Goal: Information Seeking & Learning: Learn about a topic

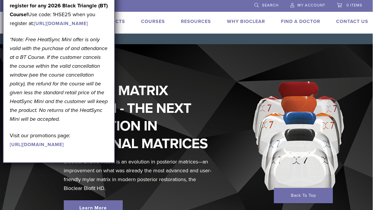
scroll to position [0, 0]
click at [136, 7] on li at bounding box center [159, 5] width 173 height 11
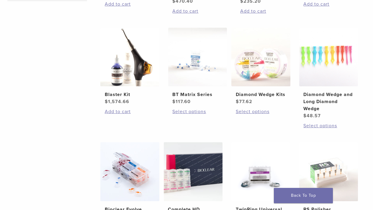
scroll to position [311, 2]
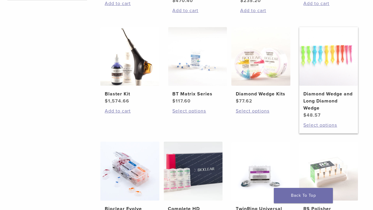
click at [327, 76] on img at bounding box center [328, 56] width 59 height 59
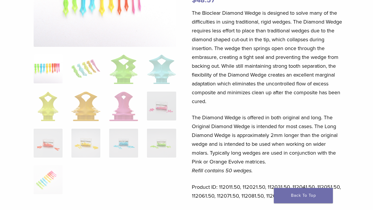
scroll to position [103, 1]
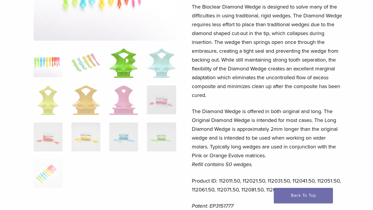
click at [127, 68] on img at bounding box center [123, 63] width 29 height 30
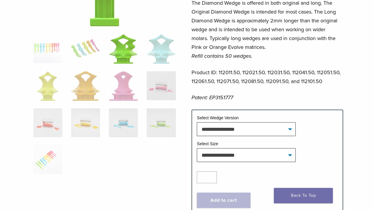
scroll to position [213, 1]
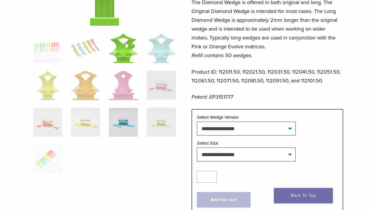
click at [123, 117] on img at bounding box center [123, 122] width 29 height 29
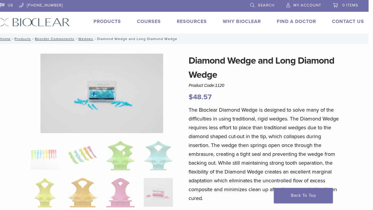
scroll to position [0, 4]
click at [104, 22] on link "Products" at bounding box center [107, 22] width 27 height 6
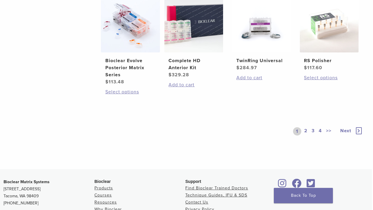
scroll to position [464, 1]
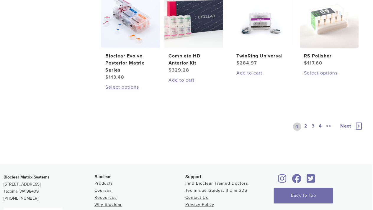
click at [305, 131] on link "2" at bounding box center [306, 127] width 6 height 8
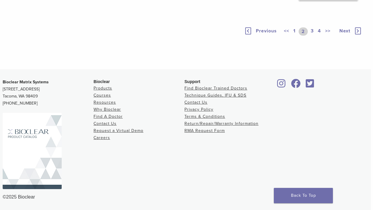
scroll to position [474, 2]
click at [312, 36] on link "3" at bounding box center [312, 31] width 5 height 8
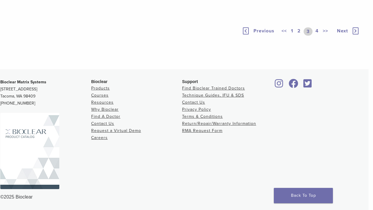
scroll to position [521, 4]
click at [318, 36] on link "4" at bounding box center [317, 31] width 6 height 8
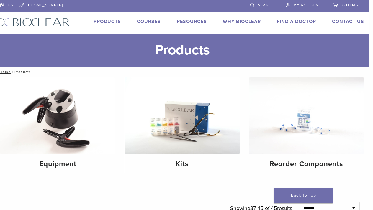
scroll to position [0, 4]
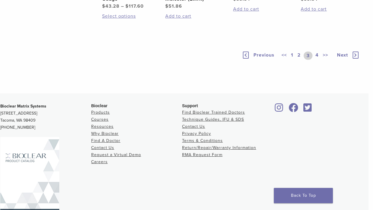
scroll to position [474, 2]
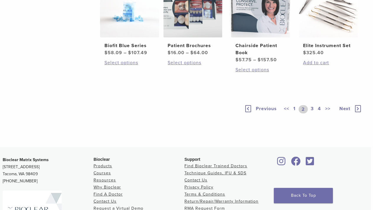
scroll to position [464, 1]
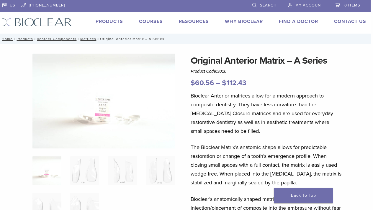
scroll to position [0, 2]
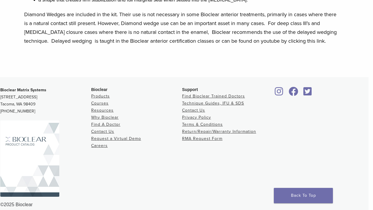
scroll to position [436, 4]
click at [305, 195] on link "Back To Top" at bounding box center [303, 195] width 59 height 15
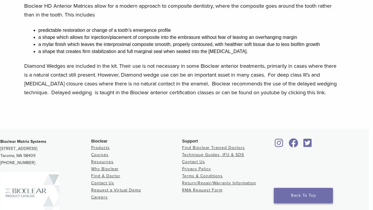
scroll to position [388, 4]
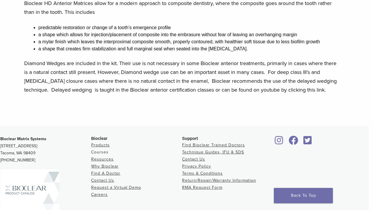
click at [99, 150] on link "Courses" at bounding box center [99, 152] width 17 height 5
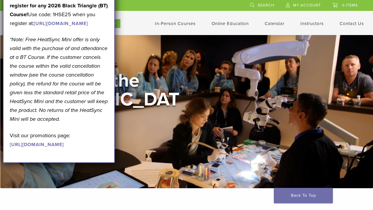
click at [228, 170] on div "Welcome to the [GEOGRAPHIC_DATA] View Courses" at bounding box center [186, 112] width 373 height 154
click at [226, 47] on link "Self Guided" at bounding box center [231, 46] width 36 height 13
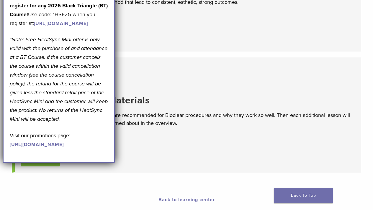
scroll to position [108, 0]
click at [102, 6] on strong "Get A Free* HeatSync Mini when you register for any 2026 Black Triangle (BT) Co…" at bounding box center [59, 6] width 98 height 24
click at [101, 13] on p "Get A Free* HeatSync Mini when you register for any 2026 Black Triangle (BT) Co…" at bounding box center [59, 9] width 98 height 35
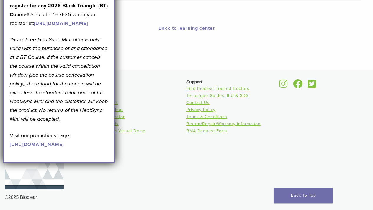
scroll to position [280, 0]
click at [64, 148] on link "[URL][DOMAIN_NAME]" at bounding box center [37, 145] width 54 height 6
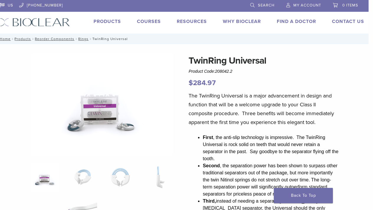
scroll to position [0, 4]
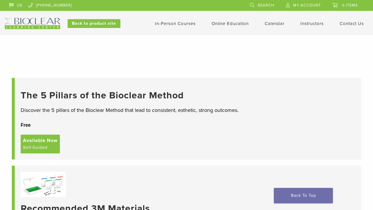
scroll to position [280, 0]
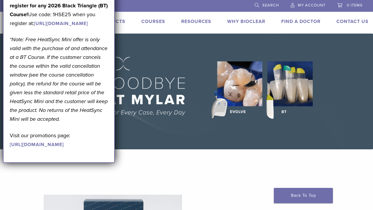
click at [68, 28] on p "Get A Free* HeatSync Mini when you register for any 2026 Black Triangle (BT) Co…" at bounding box center [59, 9] width 98 height 35
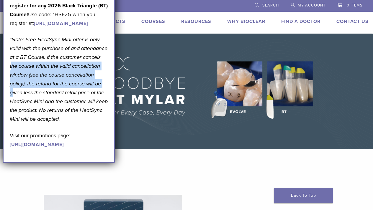
drag, startPoint x: 45, startPoint y: 116, endPoint x: 55, endPoint y: 89, distance: 28.4
click at [55, 89] on p "*Note: Free HeatSync Mini offer is only valid with the purchase of and attendan…" at bounding box center [59, 79] width 98 height 89
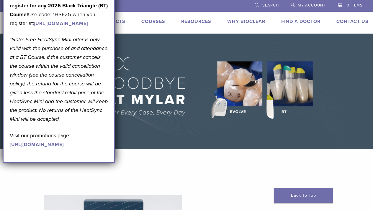
click at [89, 123] on em "*Note: Free HeatSync Mini offer is only valid with the purchase of and attendan…" at bounding box center [59, 79] width 98 height 86
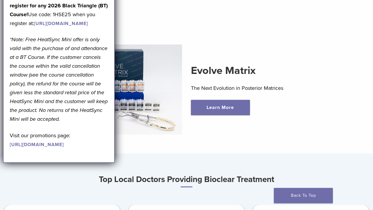
scroll to position [154, 0]
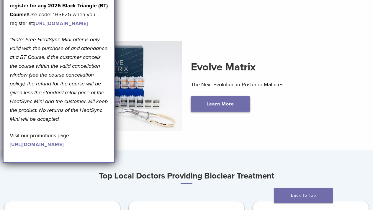
click at [232, 102] on link "Learn More" at bounding box center [220, 104] width 59 height 15
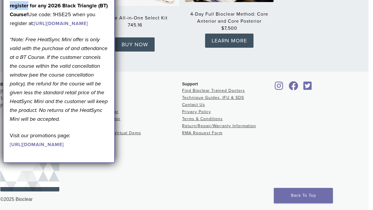
scroll to position [1000, 4]
